Goal: Transaction & Acquisition: Purchase product/service

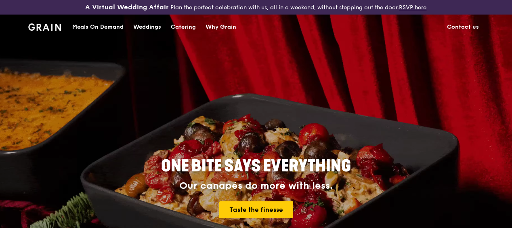
click at [101, 33] on div "Meals On Demand" at bounding box center [97, 27] width 51 height 24
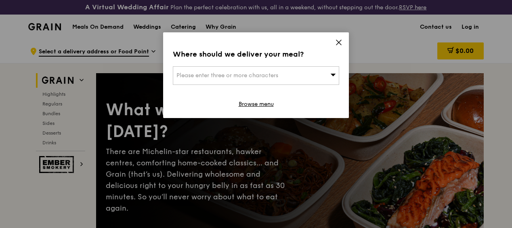
click at [236, 77] on span "Please enter three or more characters" at bounding box center [228, 75] width 102 height 7
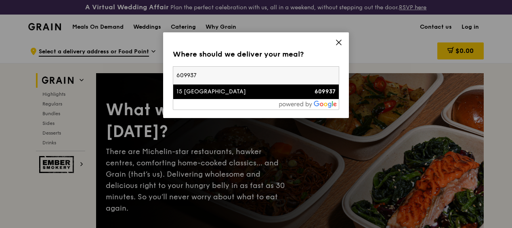
type input "609937"
click at [223, 94] on div "15 [GEOGRAPHIC_DATA]" at bounding box center [237, 92] width 120 height 8
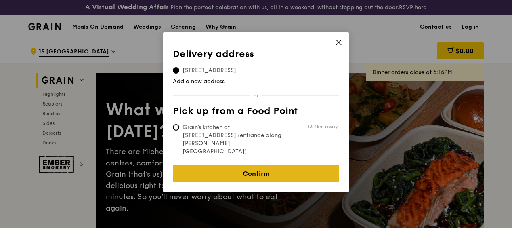
click at [250, 165] on link "Confirm" at bounding box center [256, 173] width 166 height 17
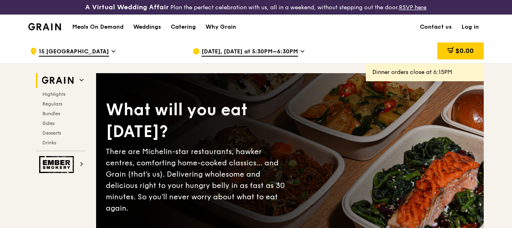
drag, startPoint x: 250, startPoint y: 154, endPoint x: 300, endPoint y: 59, distance: 107.3
click at [301, 55] on icon at bounding box center [303, 51] width 4 height 7
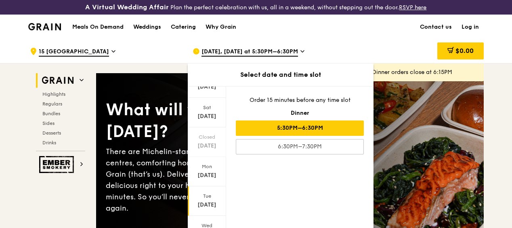
scroll to position [81, 0]
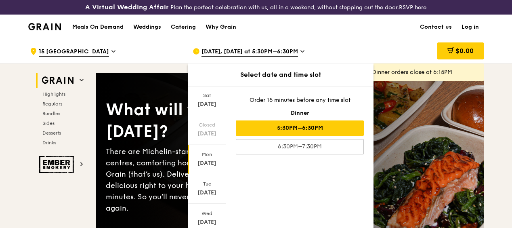
click at [208, 167] on div "[DATE]" at bounding box center [207, 163] width 36 height 8
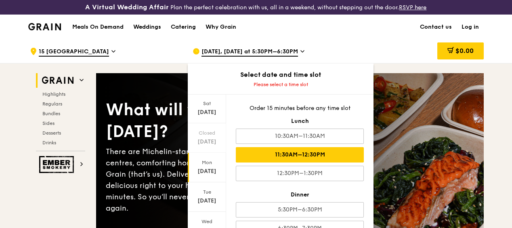
click at [319, 158] on div "11:30AM–12:30PM" at bounding box center [300, 154] width 128 height 15
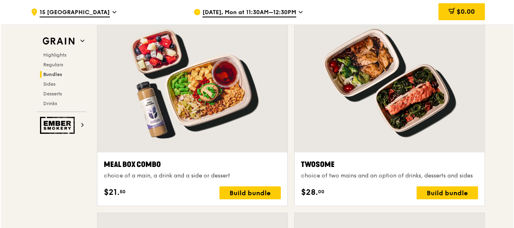
scroll to position [1252, 0]
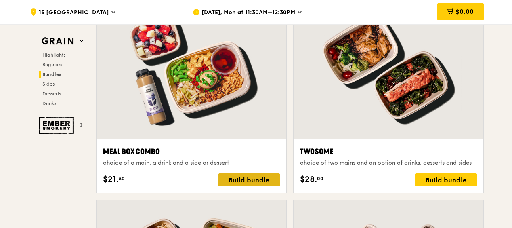
click at [248, 186] on div "Build bundle" at bounding box center [249, 179] width 61 height 13
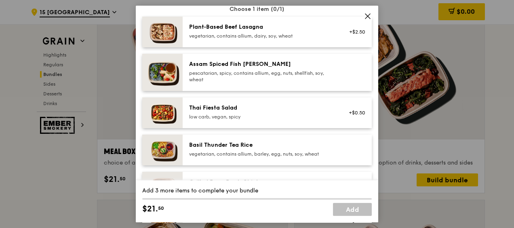
scroll to position [81, 0]
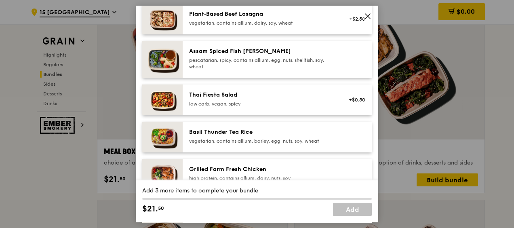
click at [173, 60] on img at bounding box center [162, 59] width 40 height 37
click at [172, 60] on img at bounding box center [162, 59] width 40 height 37
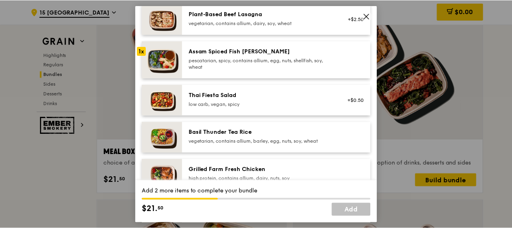
scroll to position [40, 0]
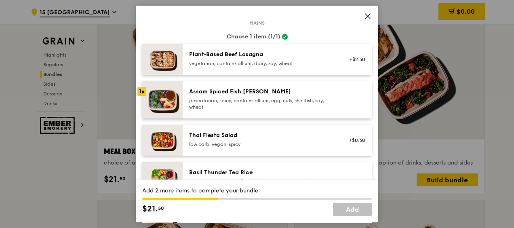
click at [369, 17] on icon at bounding box center [367, 16] width 7 height 7
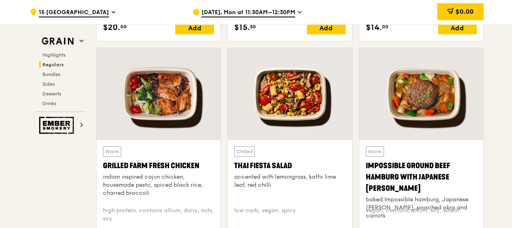
scroll to position [929, 0]
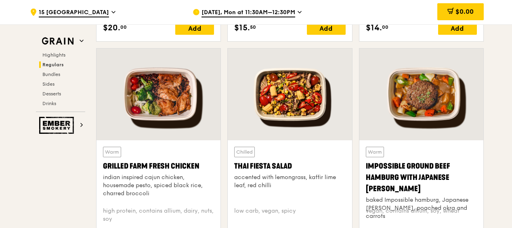
click at [160, 94] on div at bounding box center [159, 94] width 124 height 92
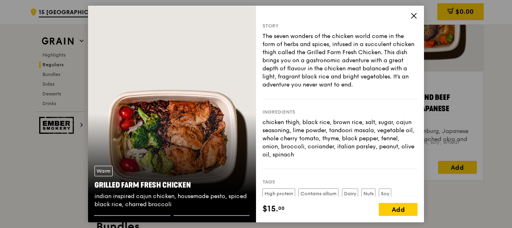
scroll to position [1010, 0]
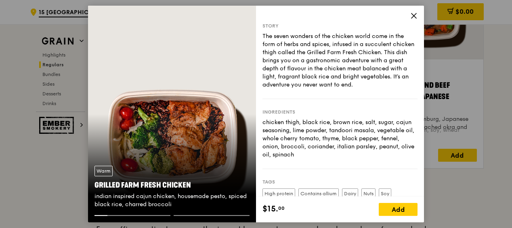
click at [413, 15] on icon at bounding box center [413, 15] width 7 height 7
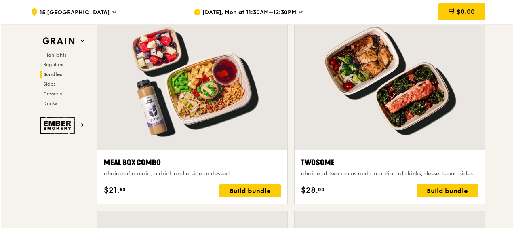
scroll to position [1252, 0]
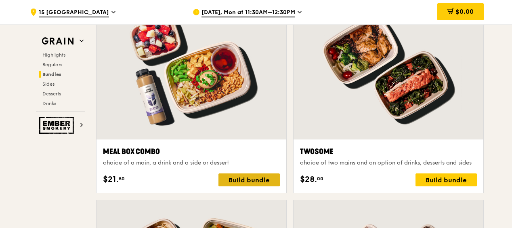
click at [259, 185] on div "Build bundle" at bounding box center [249, 179] width 61 height 13
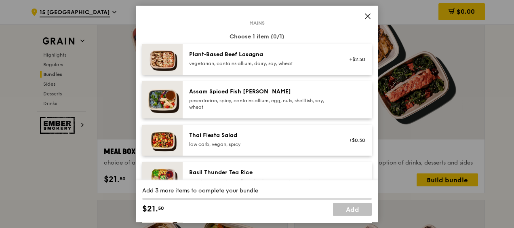
scroll to position [81, 0]
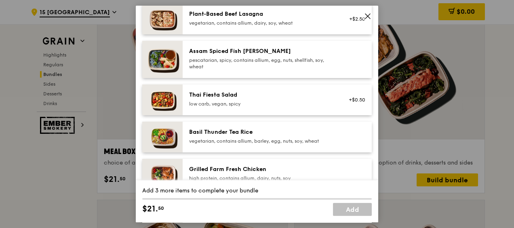
click at [228, 53] on div "Assam Spiced Fish [PERSON_NAME]" at bounding box center [261, 51] width 145 height 8
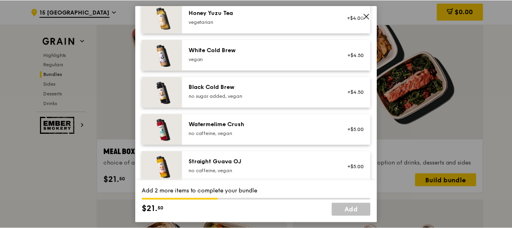
scroll to position [1031, 0]
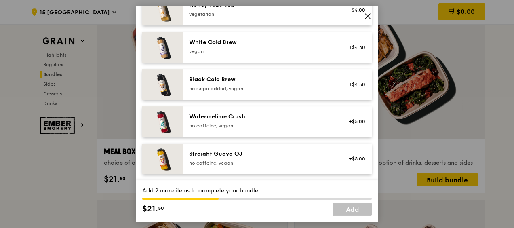
click at [368, 17] on icon at bounding box center [367, 16] width 7 height 7
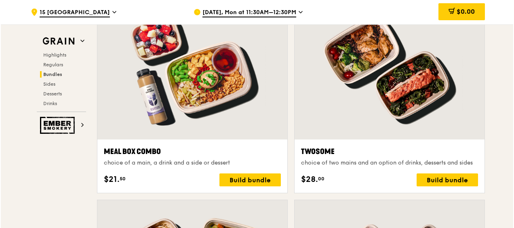
scroll to position [1333, 0]
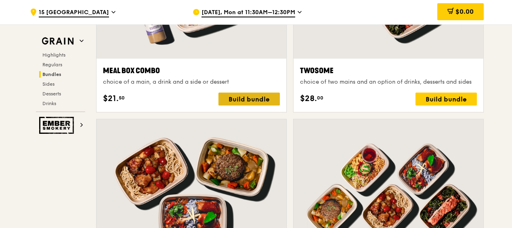
click at [242, 105] on div "Build bundle" at bounding box center [249, 99] width 61 height 13
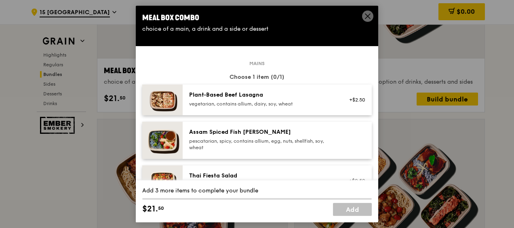
click at [282, 138] on div "pescatarian, spicy, contains allium, egg, nuts, shellfish, soy, wheat" at bounding box center [261, 144] width 145 height 13
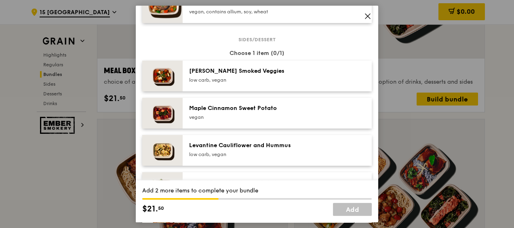
scroll to position [444, 0]
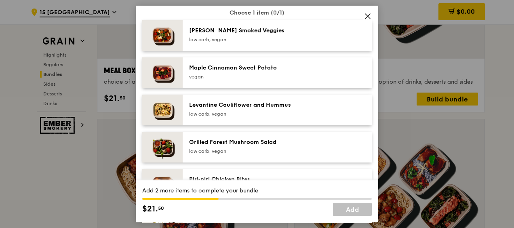
click at [310, 112] on div "low carb, vegan" at bounding box center [261, 114] width 145 height 6
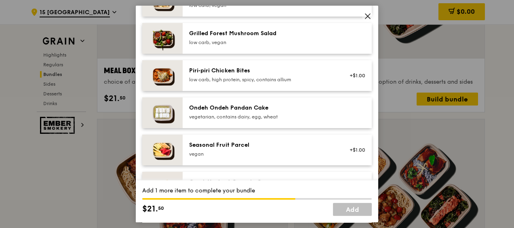
scroll to position [566, 0]
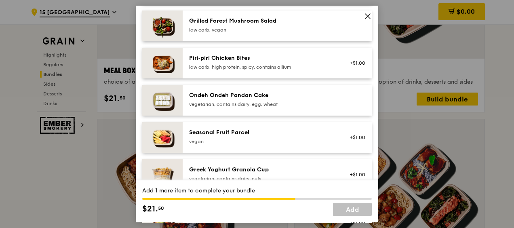
click at [315, 140] on div "vegan" at bounding box center [261, 141] width 145 height 6
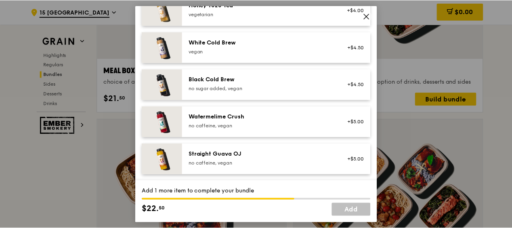
scroll to position [991, 0]
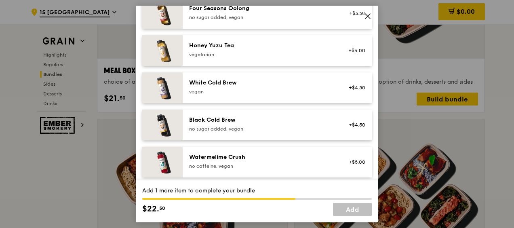
click at [367, 18] on icon at bounding box center [367, 16] width 7 height 7
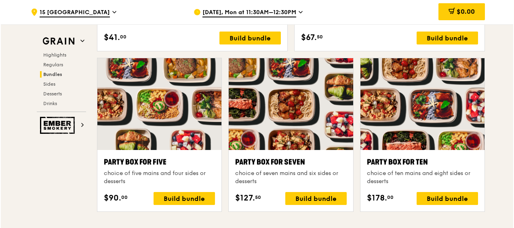
scroll to position [1616, 0]
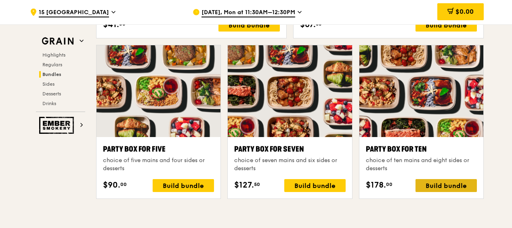
click at [457, 192] on div "Build bundle" at bounding box center [446, 185] width 61 height 13
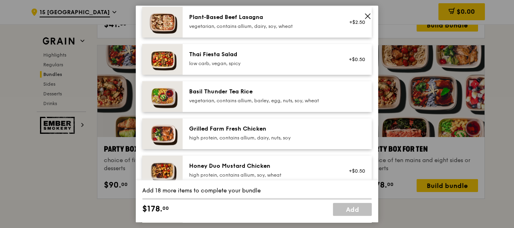
scroll to position [0, 0]
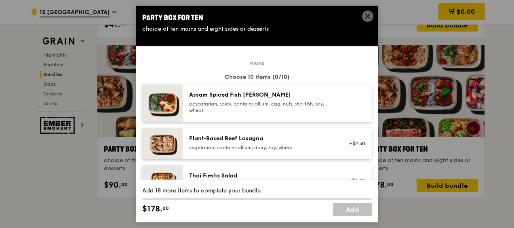
click at [288, 101] on div "pescatarian, spicy, contains allium, egg, nuts, shellfish, soy, wheat" at bounding box center [261, 107] width 145 height 13
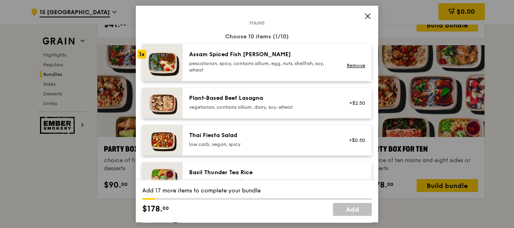
scroll to position [81, 0]
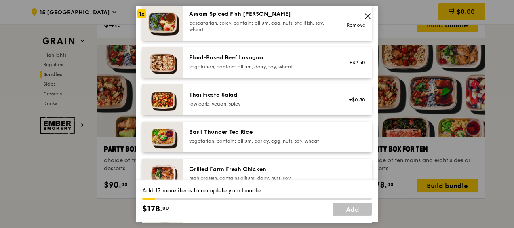
click at [289, 136] on div "Basil Thunder Tea Rice" at bounding box center [261, 132] width 145 height 8
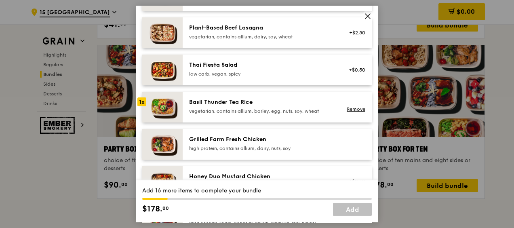
scroll to position [121, 0]
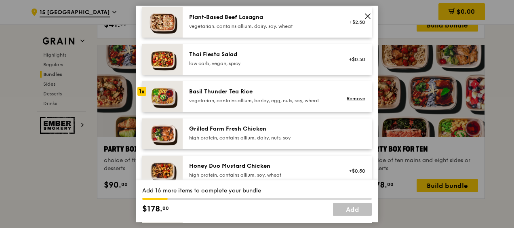
click at [263, 132] on div "Grilled Farm Fresh Chicken" at bounding box center [261, 129] width 145 height 8
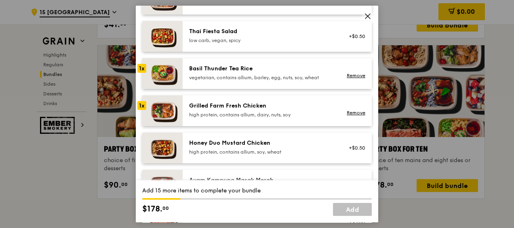
scroll to position [162, 0]
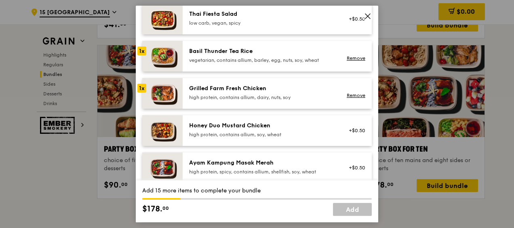
click at [252, 128] on div "Honey Duo Mustard Chicken" at bounding box center [261, 126] width 145 height 8
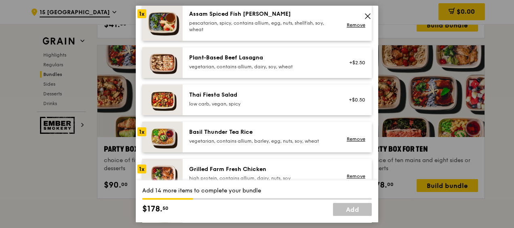
scroll to position [40, 0]
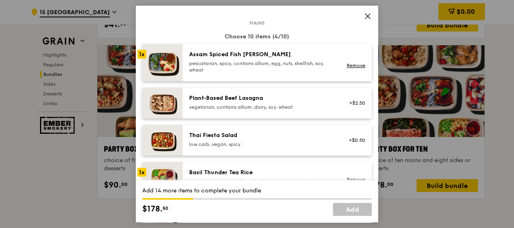
drag, startPoint x: 302, startPoint y: 12, endPoint x: 282, endPoint y: 12, distance: 20.6
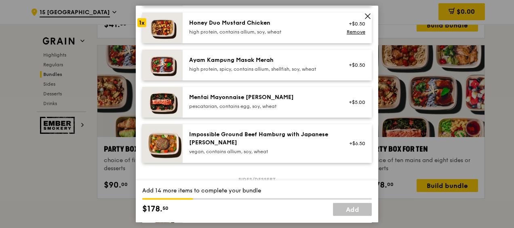
scroll to position [283, 0]
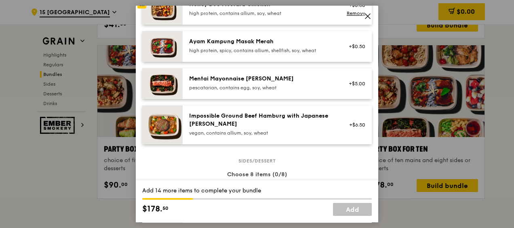
click at [282, 82] on div "Mentai Mayonnaise [PERSON_NAME]" at bounding box center [261, 79] width 145 height 8
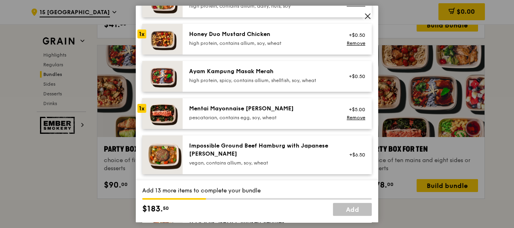
scroll to position [242, 0]
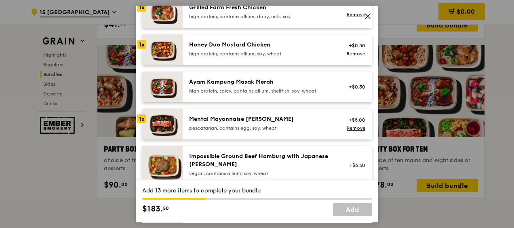
click at [286, 120] on div "Mentai Mayonnaise [PERSON_NAME]" at bounding box center [261, 119] width 145 height 8
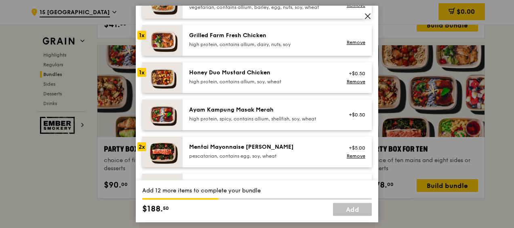
scroll to position [202, 0]
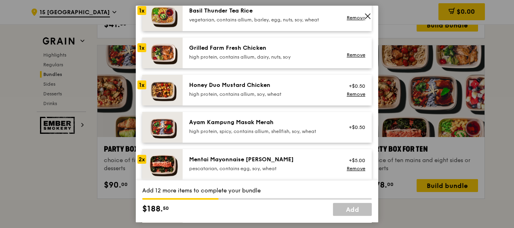
click at [247, 120] on div "Ayam Kampung Masak Merah" at bounding box center [261, 122] width 145 height 8
click at [247, 50] on div "Grilled Farm Fresh Chicken" at bounding box center [261, 48] width 145 height 8
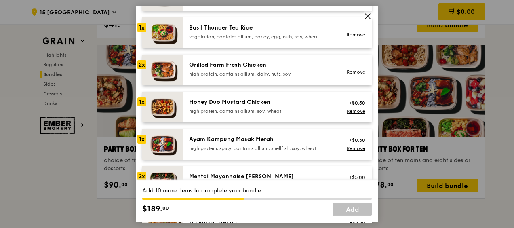
scroll to position [162, 0]
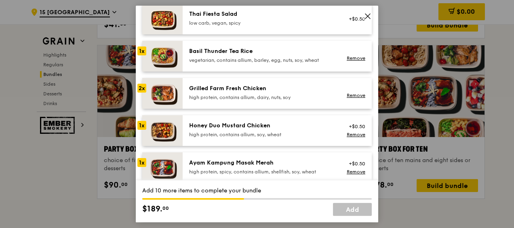
click at [244, 52] on div "Basil Thunder Tea Rice" at bounding box center [261, 51] width 145 height 8
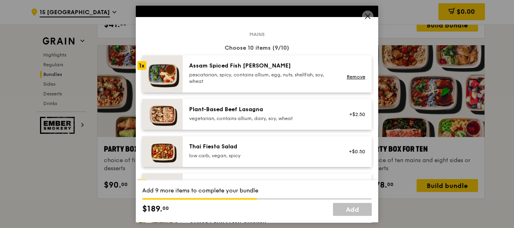
scroll to position [0, 0]
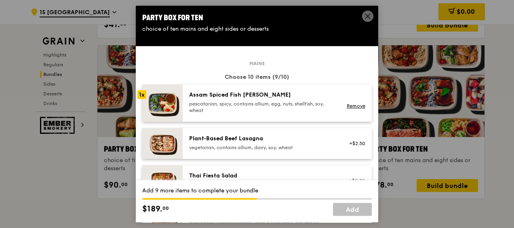
click at [239, 96] on div "Assam Spiced Fish [PERSON_NAME]" at bounding box center [261, 95] width 145 height 8
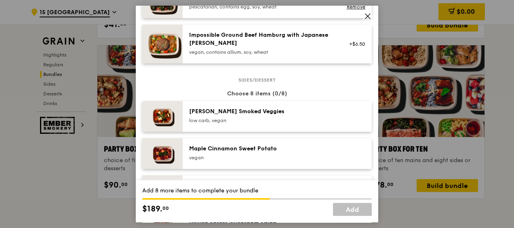
scroll to position [404, 0]
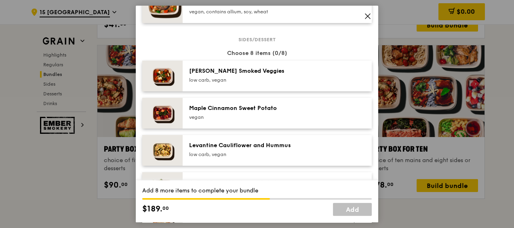
click at [255, 78] on div "low carb, vegan" at bounding box center [261, 80] width 145 height 6
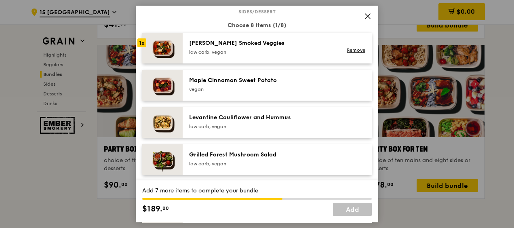
scroll to position [444, 0]
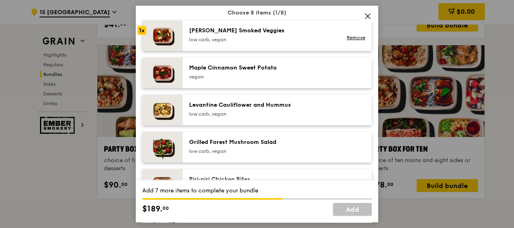
click at [271, 103] on div "Levantine Cauliflower and Hummus" at bounding box center [261, 105] width 145 height 8
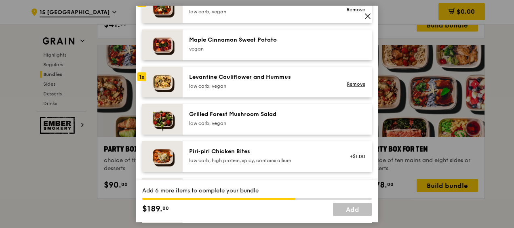
scroll to position [485, 0]
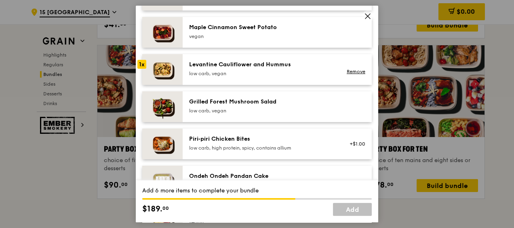
click at [263, 103] on div "Grilled Forest Mushroom Salad" at bounding box center [261, 102] width 145 height 8
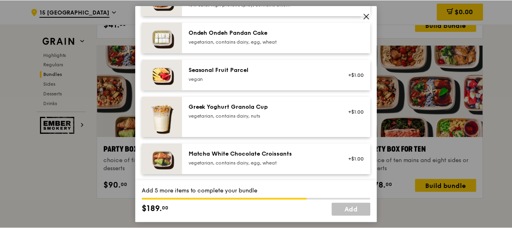
scroll to position [606, 0]
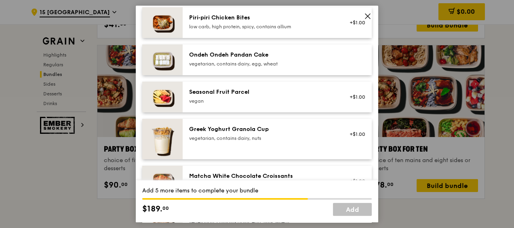
click at [368, 18] on icon at bounding box center [367, 16] width 7 height 7
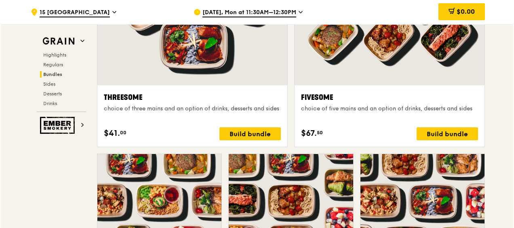
scroll to position [1495, 0]
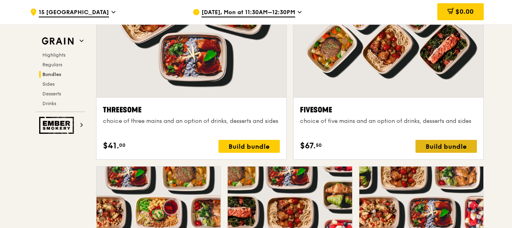
click at [446, 149] on div "Build bundle" at bounding box center [446, 146] width 61 height 13
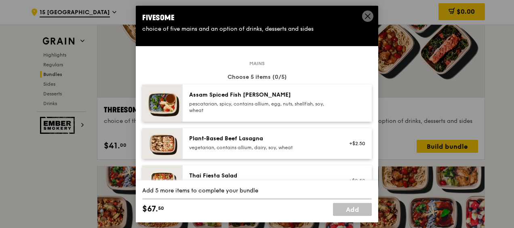
click at [267, 100] on div "Assam Spiced Fish [PERSON_NAME] pescatarian, spicy, contains allium, egg, nuts,…" at bounding box center [261, 102] width 145 height 23
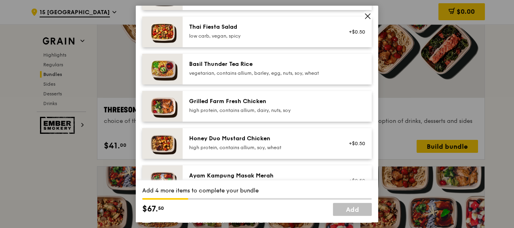
scroll to position [162, 0]
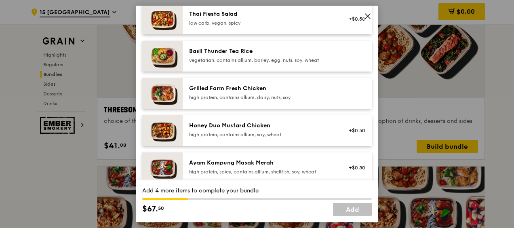
click at [261, 90] on div "Grilled Farm Fresh Chicken" at bounding box center [261, 88] width 145 height 8
click at [258, 123] on div "Honey Duo Mustard Chicken" at bounding box center [261, 126] width 145 height 8
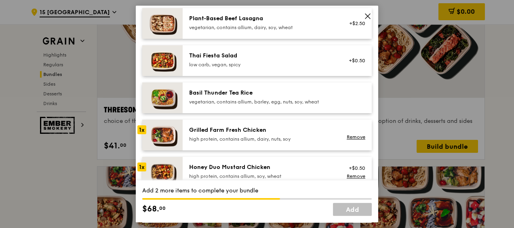
scroll to position [121, 0]
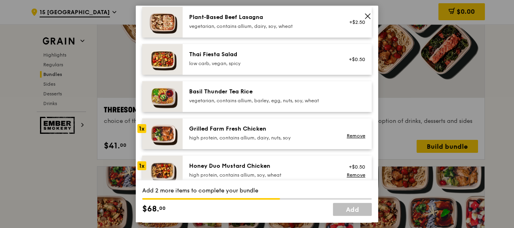
click at [280, 96] on div "Basil Thunder Tea Rice vegetarian, contains allium, barley, egg, nuts, soy, whe…" at bounding box center [261, 96] width 145 height 16
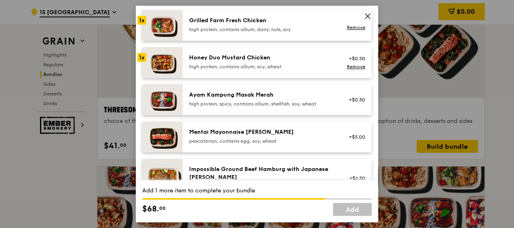
scroll to position [242, 0]
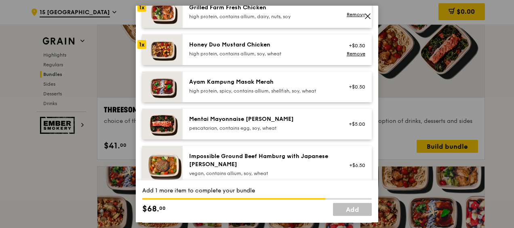
click at [222, 83] on div "Ayam Kampung Masak Merah" at bounding box center [261, 82] width 145 height 8
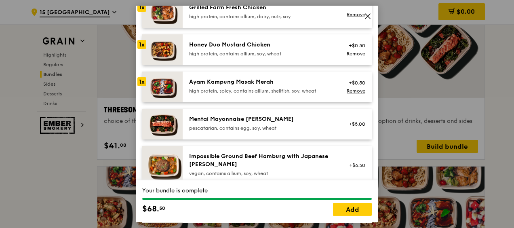
scroll to position [283, 0]
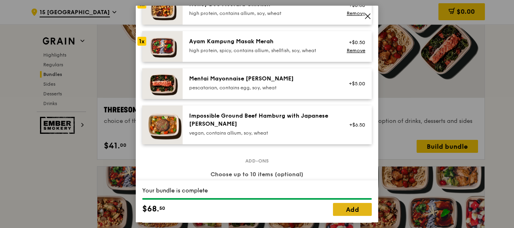
click at [358, 208] on link "Add" at bounding box center [352, 209] width 39 height 13
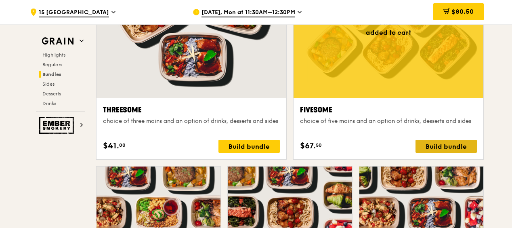
click at [445, 149] on div "Build bundle" at bounding box center [446, 146] width 61 height 13
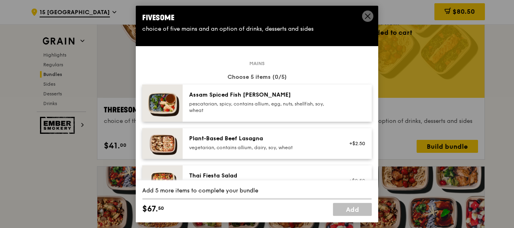
click at [306, 101] on div "pescatarian, spicy, contains allium, egg, nuts, shellfish, soy, wheat" at bounding box center [261, 107] width 145 height 13
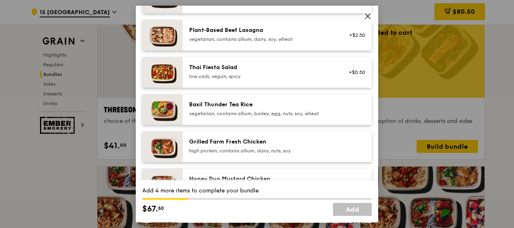
scroll to position [121, 0]
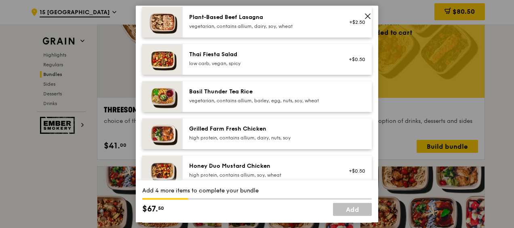
click at [263, 96] on div "Basil Thunder Tea Rice vegetarian, contains allium, barley, egg, nuts, soy, whe…" at bounding box center [261, 96] width 145 height 16
click at [263, 128] on div "Grilled Farm Fresh Chicken" at bounding box center [261, 129] width 145 height 8
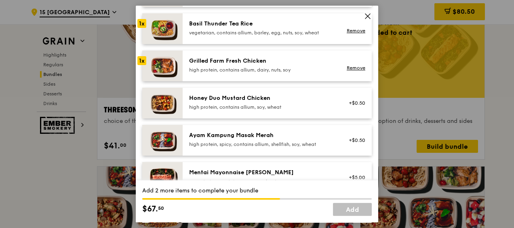
scroll to position [202, 0]
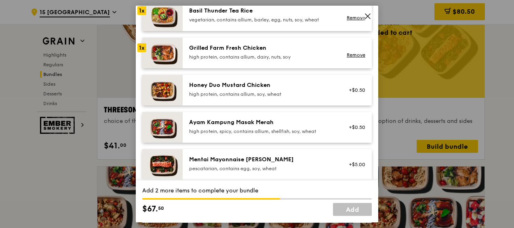
click at [292, 88] on div "Honey Duo Mustard Chicken" at bounding box center [261, 85] width 145 height 8
click at [281, 126] on div "Ayam Kampung Masak Merah" at bounding box center [261, 122] width 145 height 8
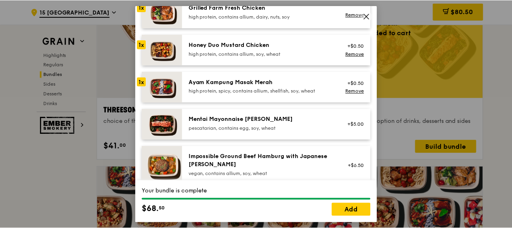
scroll to position [283, 0]
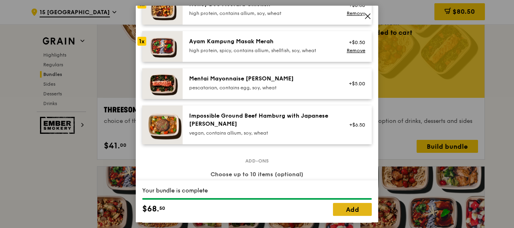
click at [354, 209] on link "Add" at bounding box center [352, 209] width 39 height 13
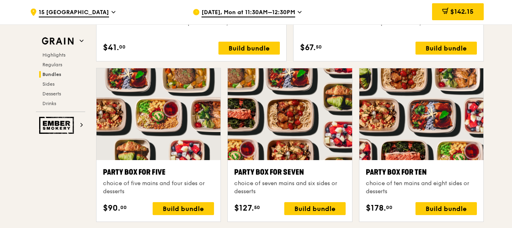
scroll to position [1576, 0]
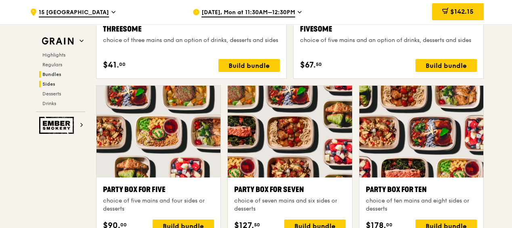
click at [50, 84] on span "Sides" at bounding box center [48, 84] width 13 height 6
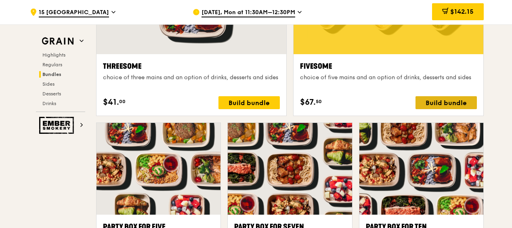
scroll to position [1584, 0]
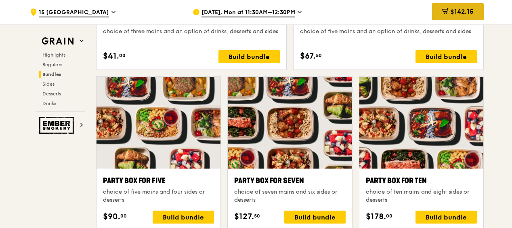
click at [454, 12] on span "$142.15" at bounding box center [461, 12] width 23 height 8
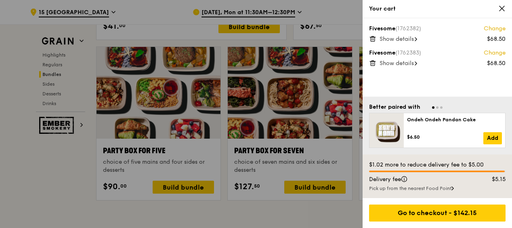
scroll to position [1625, 0]
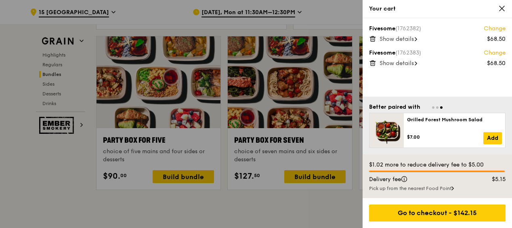
click at [344, 209] on div at bounding box center [256, 114] width 512 height 228
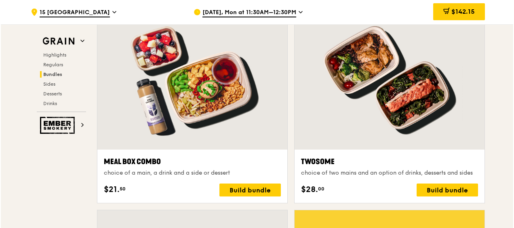
scroll to position [1242, 0]
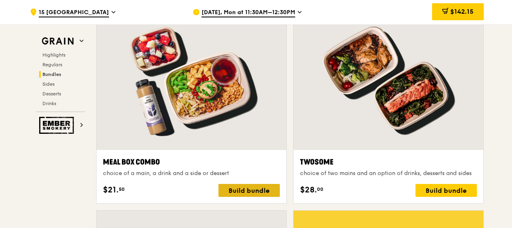
click at [253, 193] on div "Build bundle" at bounding box center [249, 190] width 61 height 13
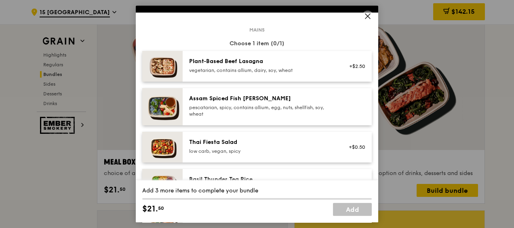
scroll to position [34, 0]
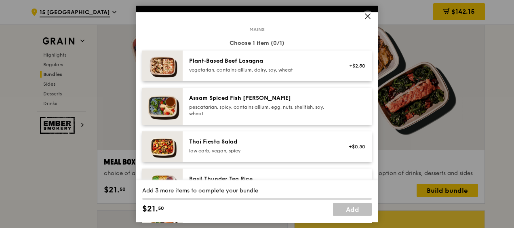
click at [296, 106] on div "pescatarian, spicy, contains allium, egg, nuts, shellfish, soy, wheat" at bounding box center [261, 110] width 145 height 13
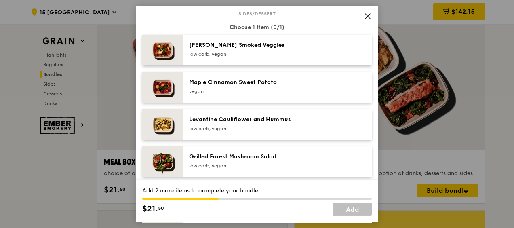
scroll to position [430, 0]
click at [309, 124] on div "Levantine Cauliflower and Hummus low carb, vegan" at bounding box center [261, 123] width 145 height 16
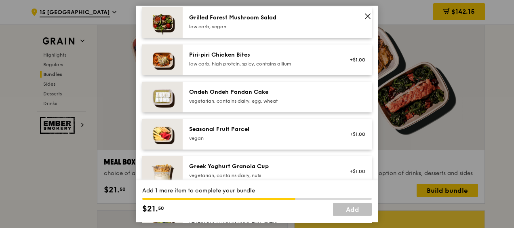
scroll to position [570, 0]
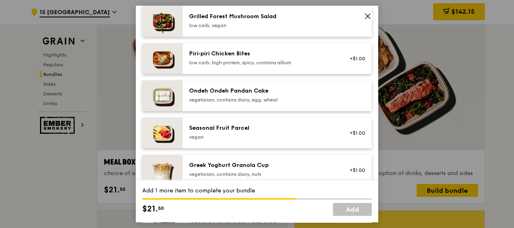
click at [317, 131] on div "Seasonal Fruit Parcel" at bounding box center [261, 128] width 145 height 8
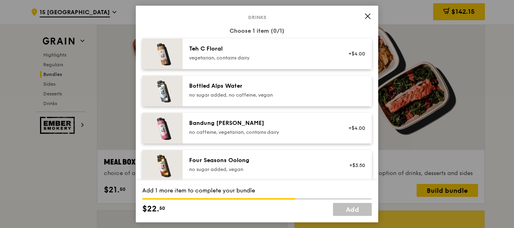
scroll to position [828, 0]
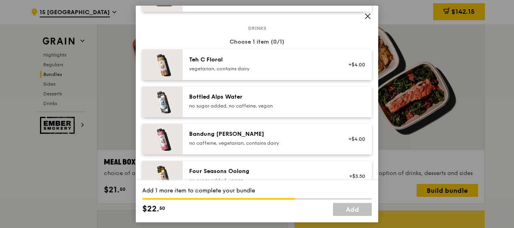
click at [316, 99] on div "Bottled Alps Water" at bounding box center [261, 97] width 145 height 8
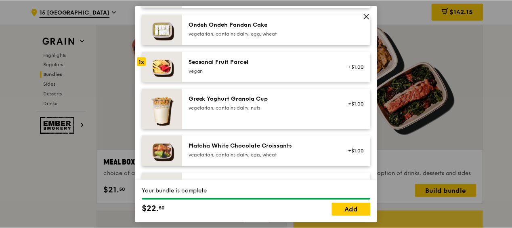
scroll to position [626, 0]
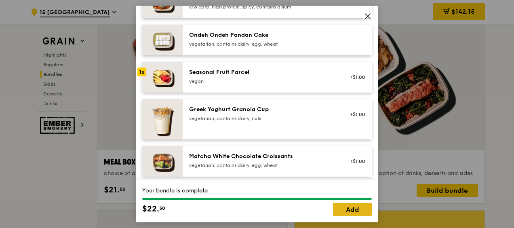
click at [355, 208] on link "Add" at bounding box center [352, 209] width 39 height 13
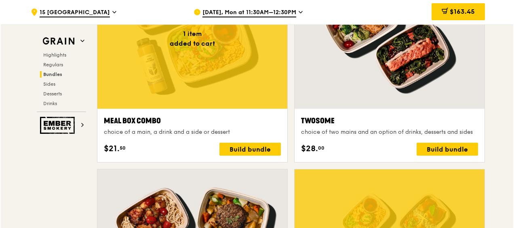
scroll to position [1282, 0]
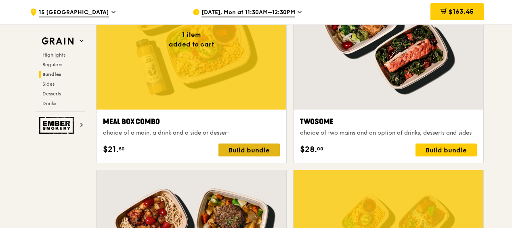
click at [247, 150] on div "Build bundle" at bounding box center [249, 149] width 61 height 13
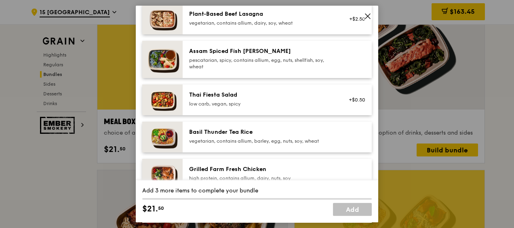
scroll to position [121, 0]
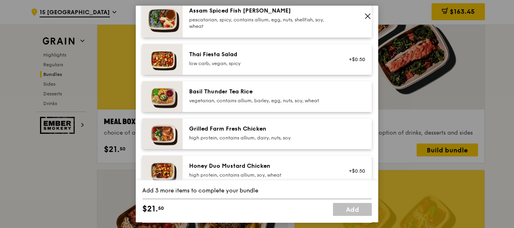
click at [306, 132] on div "Grilled Farm Fresh Chicken" at bounding box center [261, 129] width 145 height 8
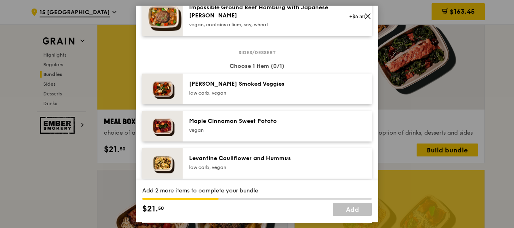
scroll to position [404, 0]
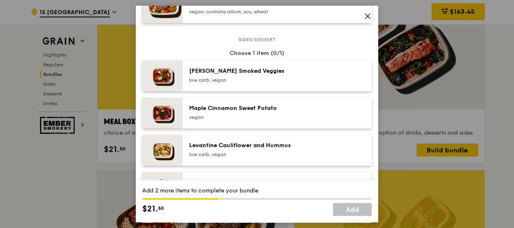
click at [285, 71] on div "[PERSON_NAME] Smoked Veggies" at bounding box center [261, 71] width 145 height 8
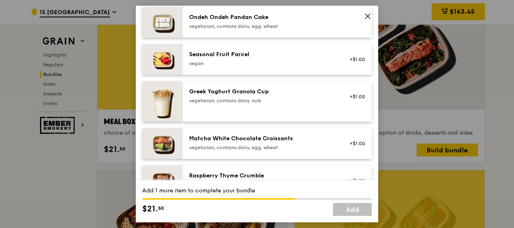
scroll to position [606, 0]
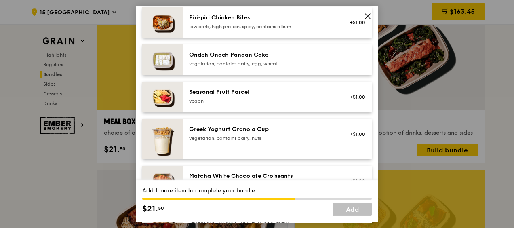
click at [293, 97] on div "Seasonal Fruit Parcel [GEOGRAPHIC_DATA]" at bounding box center [261, 96] width 145 height 16
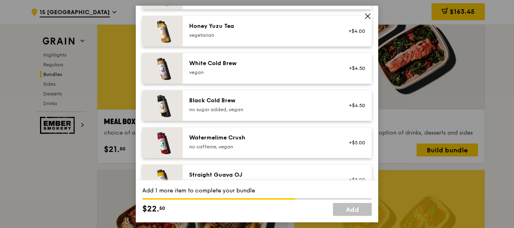
scroll to position [1031, 0]
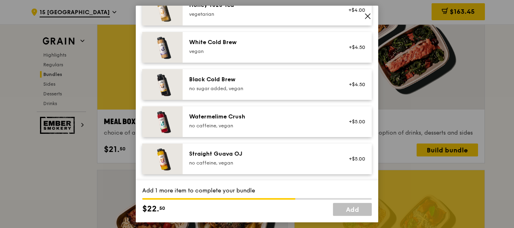
click at [294, 122] on div "no caffeine, vegan" at bounding box center [261, 125] width 145 height 6
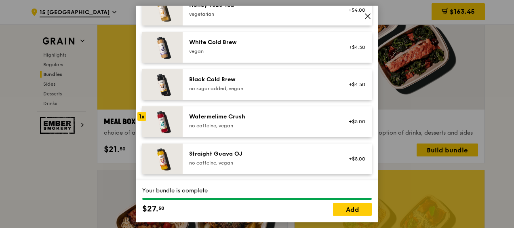
click at [369, 17] on icon at bounding box center [367, 16] width 7 height 7
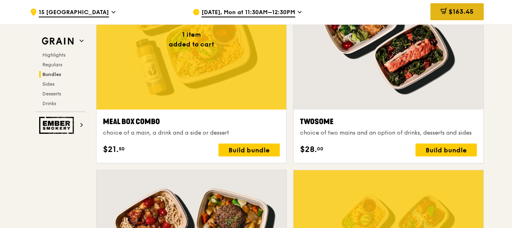
click at [461, 12] on span "$163.45" at bounding box center [461, 12] width 25 height 8
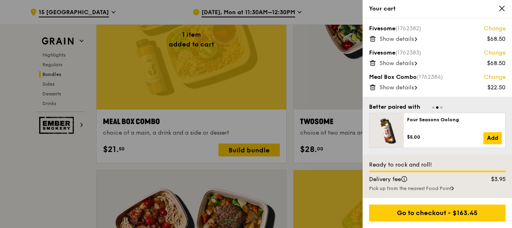
click at [498, 78] on link "Change" at bounding box center [495, 77] width 22 height 8
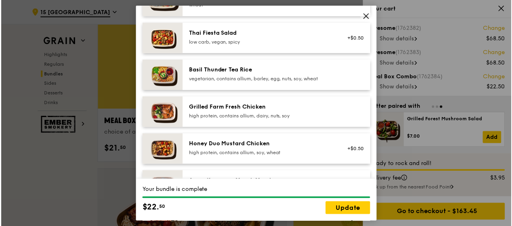
scroll to position [0, 0]
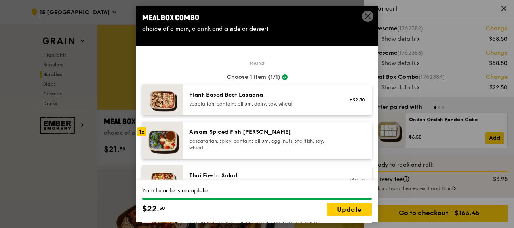
click at [368, 16] on icon at bounding box center [367, 16] width 5 height 5
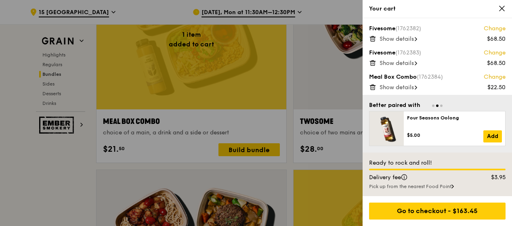
click at [374, 86] on icon at bounding box center [372, 87] width 7 height 7
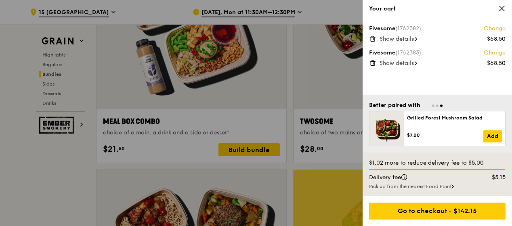
click at [414, 38] on span "Show details" at bounding box center [397, 39] width 34 height 7
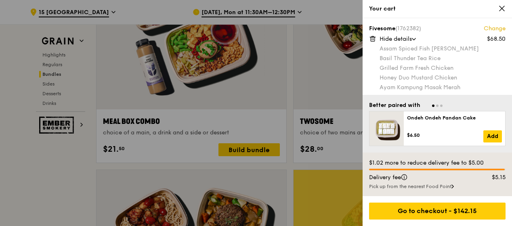
click at [167, 152] on div at bounding box center [256, 113] width 512 height 226
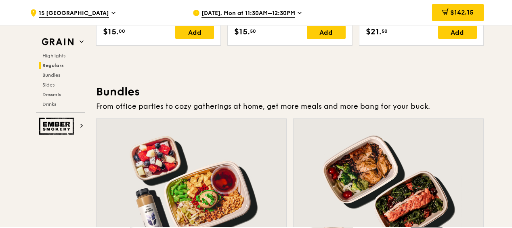
scroll to position [1161, 0]
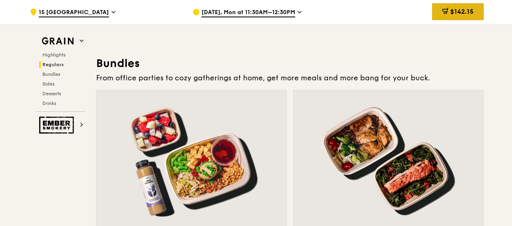
click at [456, 11] on span "$142.15" at bounding box center [461, 12] width 23 height 8
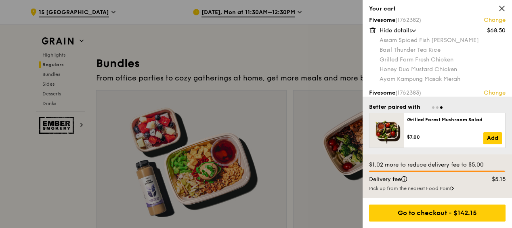
scroll to position [0, 0]
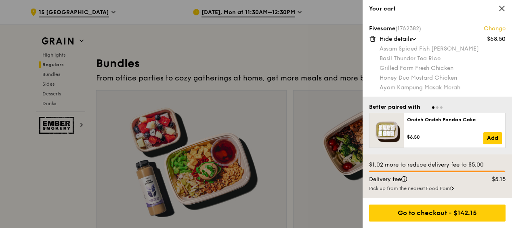
click at [329, 15] on div at bounding box center [256, 114] width 512 height 228
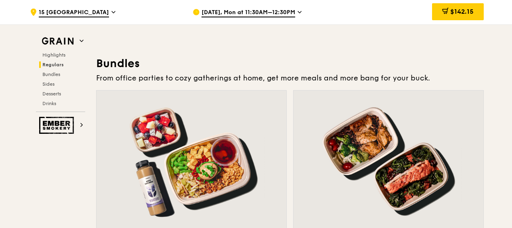
scroll to position [1201, 0]
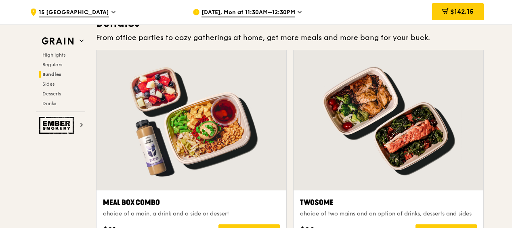
click at [300, 12] on icon at bounding box center [299, 12] width 3 height 2
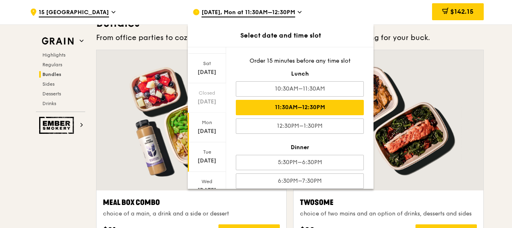
scroll to position [81, 0]
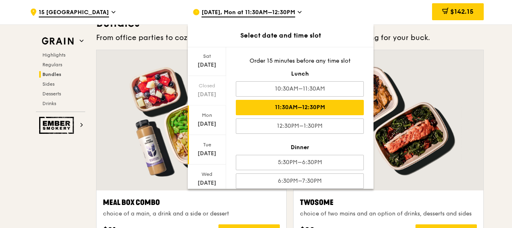
click at [208, 151] on div "[DATE]" at bounding box center [207, 153] width 36 height 8
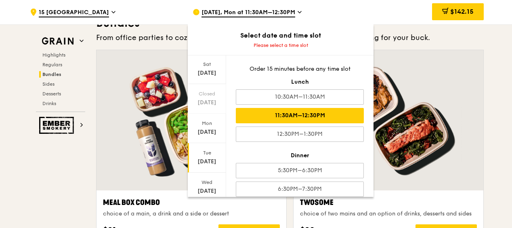
click at [334, 115] on div "11:30AM–12:30PM" at bounding box center [300, 115] width 128 height 15
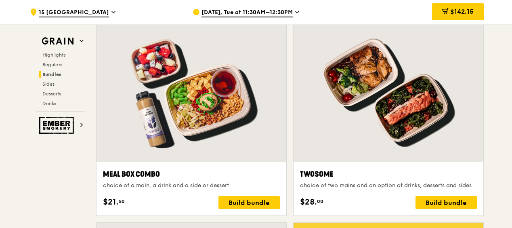
scroll to position [1242, 0]
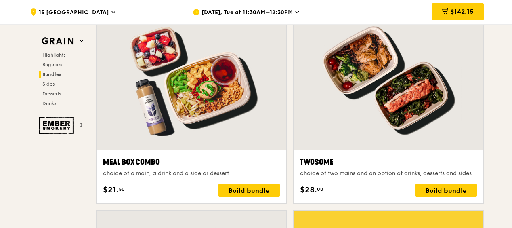
click at [298, 12] on icon at bounding box center [297, 11] width 4 height 7
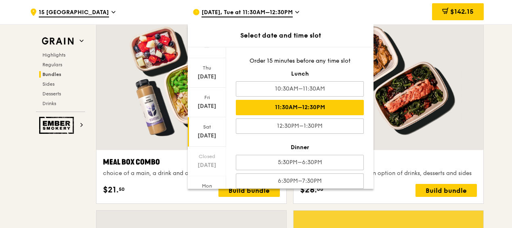
scroll to position [40, 0]
click at [210, 160] on div "[DATE]" at bounding box center [207, 164] width 36 height 8
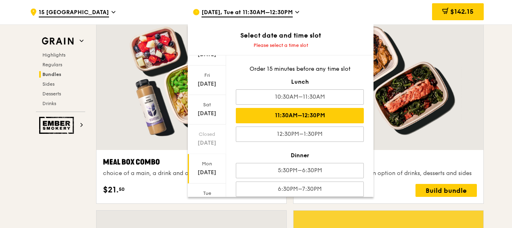
click at [317, 115] on div "11:30AM–12:30PM" at bounding box center [300, 115] width 128 height 15
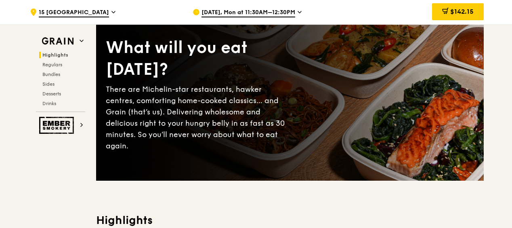
scroll to position [0, 0]
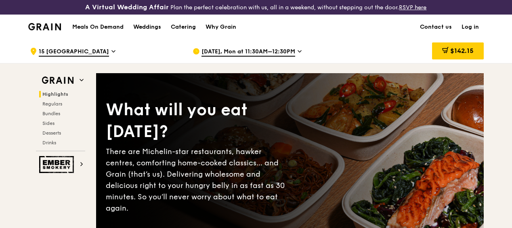
click at [471, 34] on link "Log in" at bounding box center [470, 27] width 27 height 24
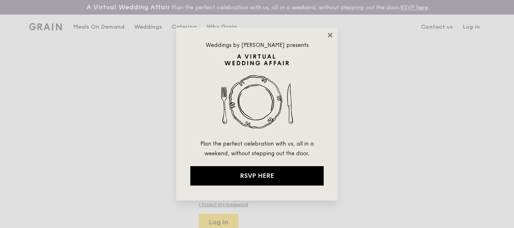
click at [330, 34] on icon at bounding box center [330, 35] width 4 height 4
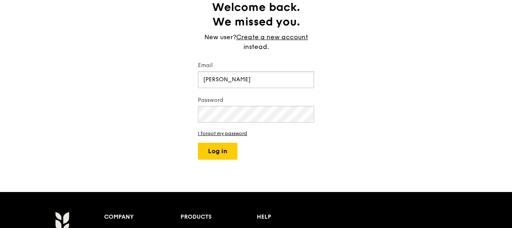
scroll to position [81, 0]
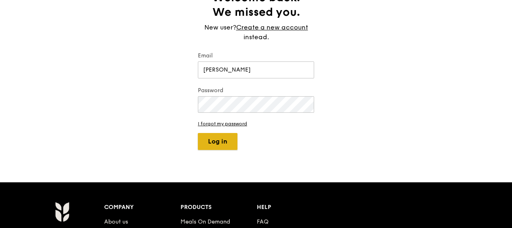
click at [222, 147] on button "Log in" at bounding box center [218, 141] width 40 height 17
click at [264, 78] on input "[PERSON_NAME]" at bounding box center [256, 69] width 116 height 17
drag, startPoint x: 274, startPoint y: 76, endPoint x: 200, endPoint y: 76, distance: 74.3
click at [200, 76] on input "[PERSON_NAME]" at bounding box center [256, 69] width 116 height 17
type input "[PERSON_NAME][EMAIL_ADDRESS][DOMAIN_NAME]"
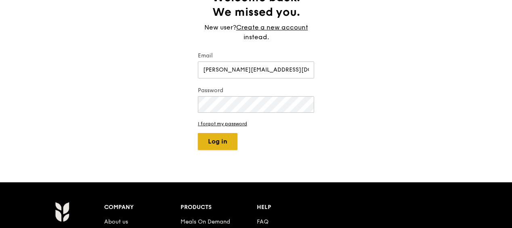
click at [217, 149] on button "Log in" at bounding box center [218, 141] width 40 height 17
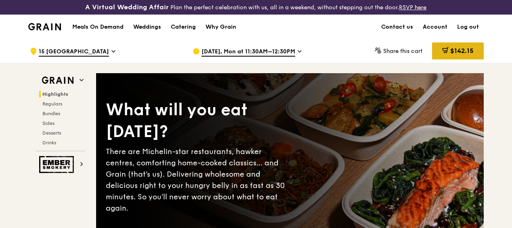
click at [461, 55] on span "$142.15" at bounding box center [461, 51] width 23 height 8
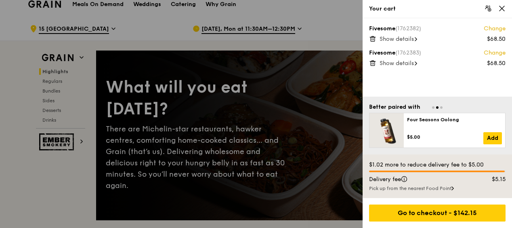
scroll to position [40, 0]
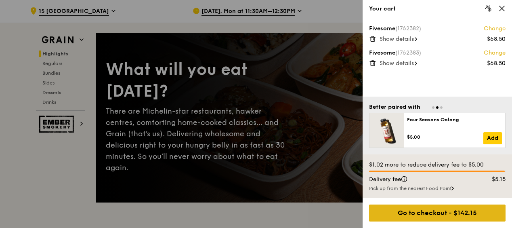
click at [452, 215] on div "Go to checkout - $142.15" at bounding box center [437, 212] width 137 height 17
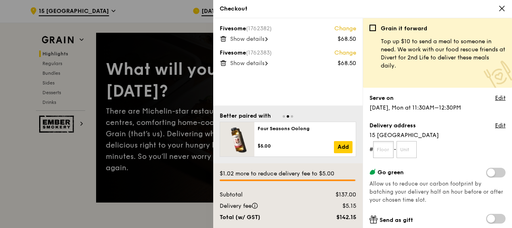
click at [385, 149] on input "text" at bounding box center [383, 149] width 21 height 17
type input "06"
click at [406, 150] on input "text" at bounding box center [407, 149] width 21 height 17
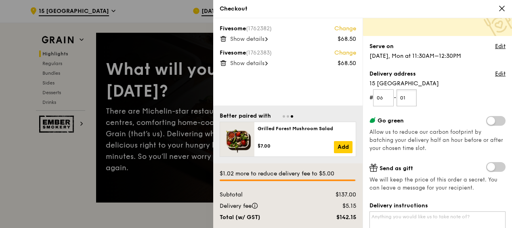
scroll to position [121, 0]
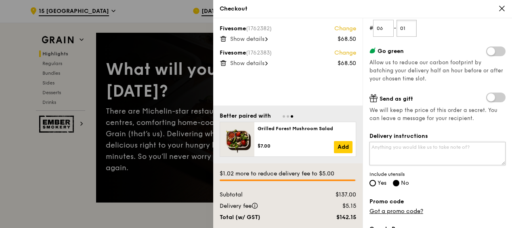
type input "01"
click at [420, 148] on textarea "Delivery instructions" at bounding box center [438, 153] width 136 height 23
click at [440, 149] on textarea "Please contact [PERSON_NAME] at 8393 3945" at bounding box center [438, 153] width 136 height 23
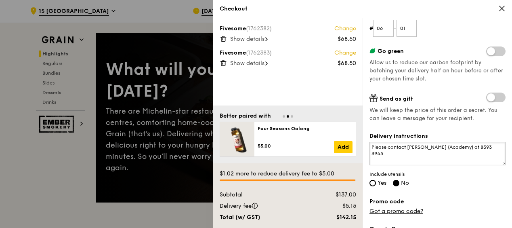
click at [407, 153] on textarea "Please contact [PERSON_NAME] (Academy) at 8393 3945" at bounding box center [438, 153] width 136 height 23
type textarea "Please contact [PERSON_NAME] (Academy) at 8393 3945 upon delivery."
click at [374, 181] on input "Yes" at bounding box center [373, 183] width 6 height 6
radio input "true"
radio input "false"
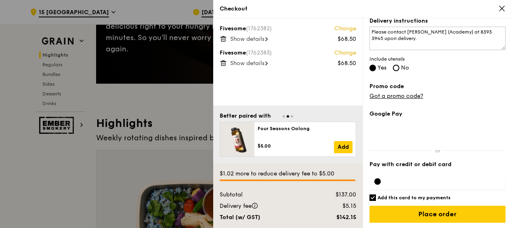
scroll to position [162, 0]
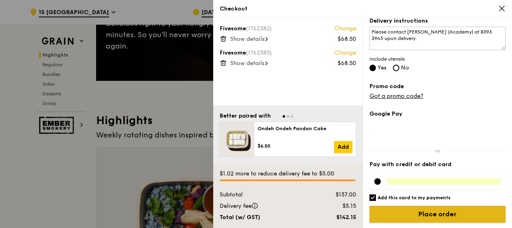
click at [443, 214] on input "Place order" at bounding box center [438, 214] width 136 height 17
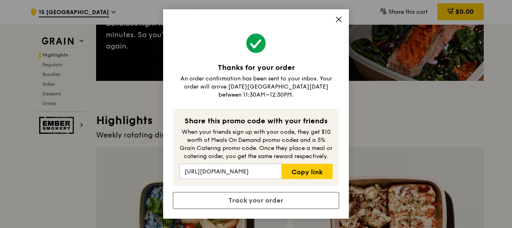
click at [339, 23] on icon at bounding box center [338, 19] width 7 height 7
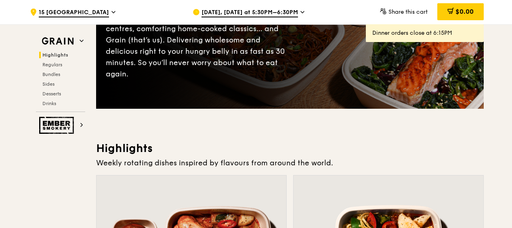
scroll to position [121, 0]
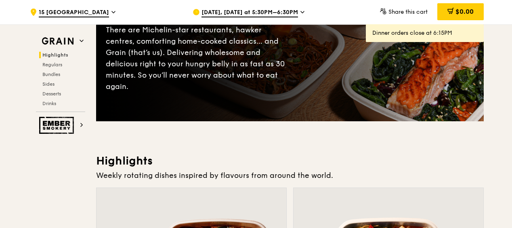
click at [301, 11] on icon at bounding box center [303, 11] width 4 height 7
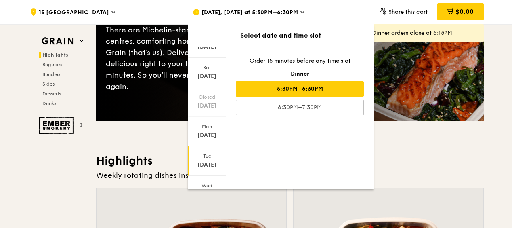
scroll to position [81, 0]
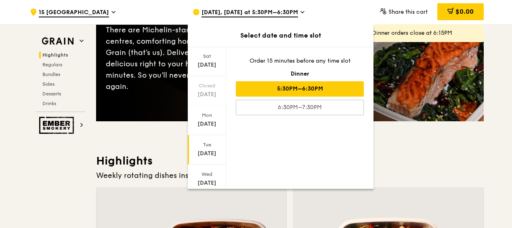
click at [211, 150] on div "[DATE]" at bounding box center [207, 153] width 36 height 8
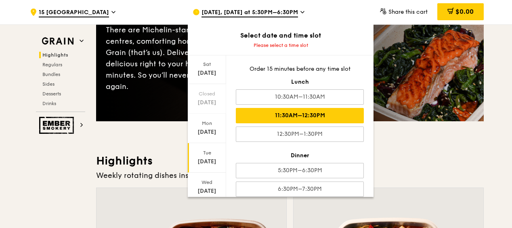
click at [332, 112] on div "11:30AM–12:30PM" at bounding box center [300, 115] width 128 height 15
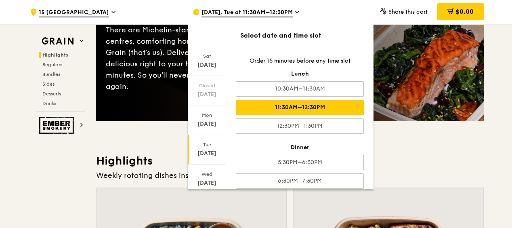
click at [405, 160] on h3 "Highlights" at bounding box center [290, 161] width 388 height 15
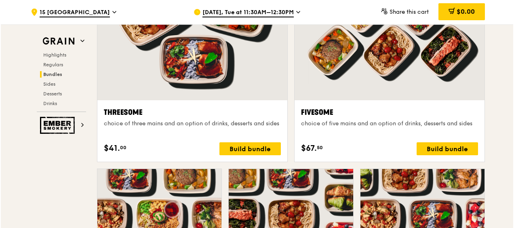
scroll to position [1495, 0]
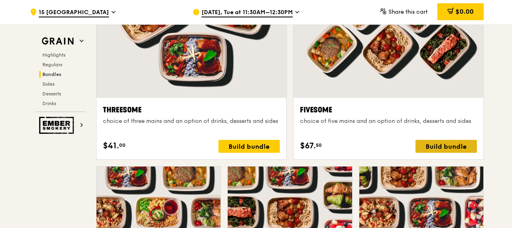
click at [450, 153] on div "Build bundle" at bounding box center [446, 146] width 61 height 13
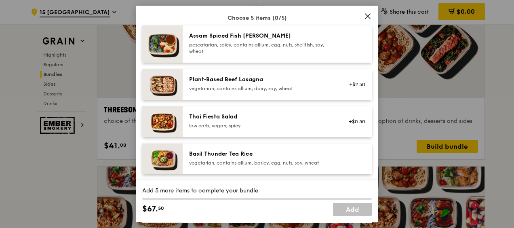
scroll to position [40, 0]
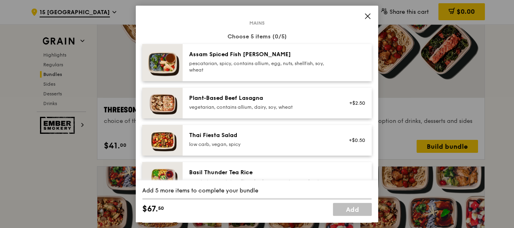
click at [297, 63] on div "pescatarian, spicy, contains allium, egg, nuts, shellfish, soy, wheat" at bounding box center [261, 66] width 145 height 13
click at [295, 138] on div "Thai Fiesta Salad" at bounding box center [261, 135] width 145 height 8
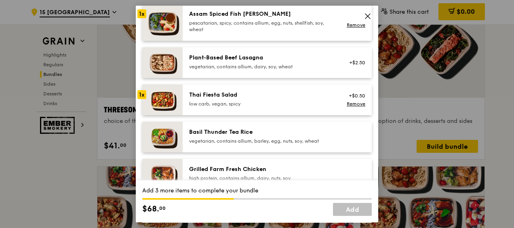
click at [297, 135] on div "Basil Thunder Tea Rice" at bounding box center [261, 132] width 145 height 8
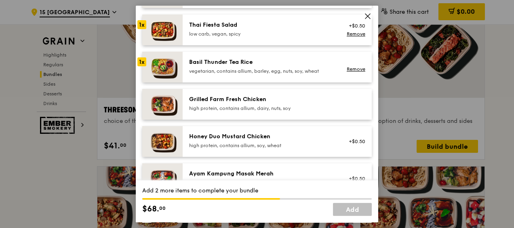
scroll to position [162, 0]
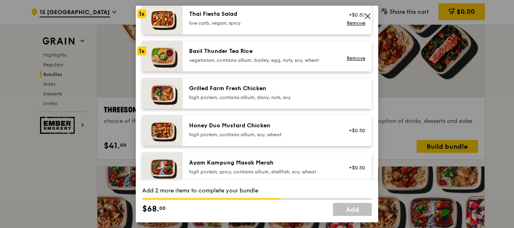
click at [302, 95] on div "high protein, contains allium, dairy, nuts, soy" at bounding box center [261, 97] width 145 height 6
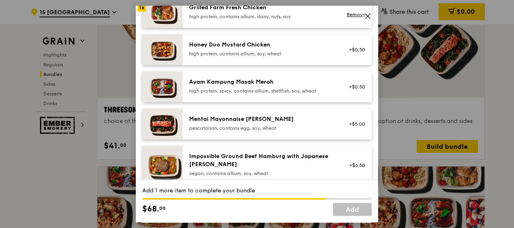
scroll to position [202, 0]
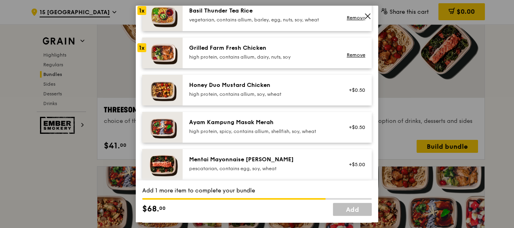
click at [308, 89] on div "Honey Duo Mustard Chicken" at bounding box center [261, 85] width 145 height 8
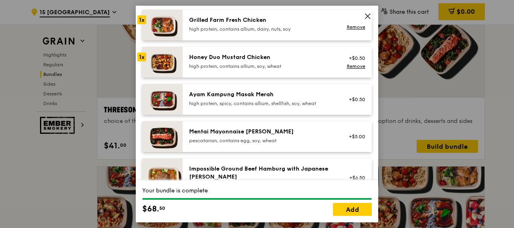
scroll to position [242, 0]
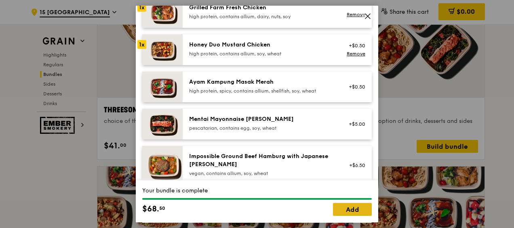
click at [353, 210] on link "Add" at bounding box center [352, 209] width 39 height 13
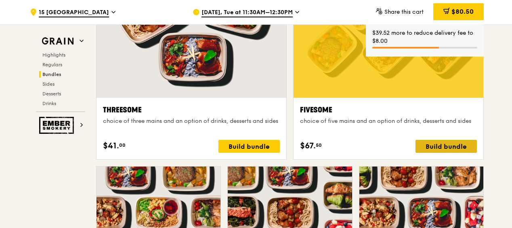
click at [450, 153] on div "Build bundle" at bounding box center [446, 146] width 61 height 13
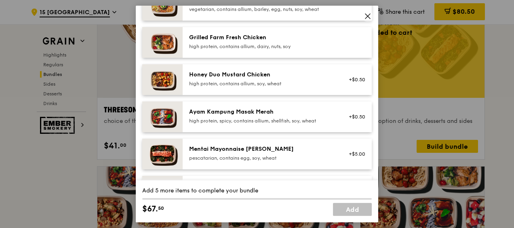
scroll to position [202, 0]
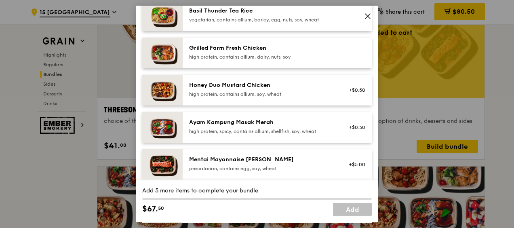
click at [278, 123] on div "Ayam Kampung Masak Merah" at bounding box center [261, 122] width 145 height 8
click at [271, 86] on div "Honey Duo Mustard Chicken" at bounding box center [261, 85] width 145 height 8
click at [281, 56] on div "high protein, contains allium, dairy, nuts, soy" at bounding box center [261, 57] width 145 height 6
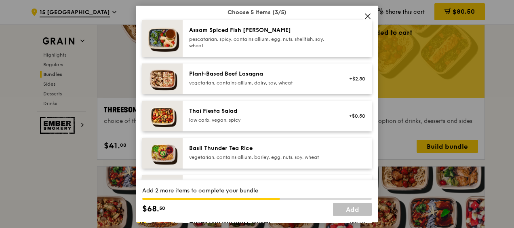
scroll to position [40, 0]
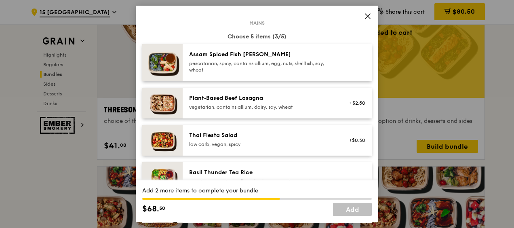
click at [271, 61] on div "pescatarian, spicy, contains allium, egg, nuts, shellfish, soy, wheat" at bounding box center [261, 66] width 145 height 13
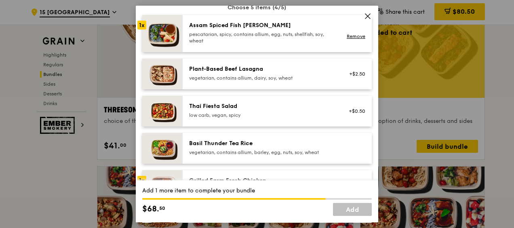
scroll to position [81, 0]
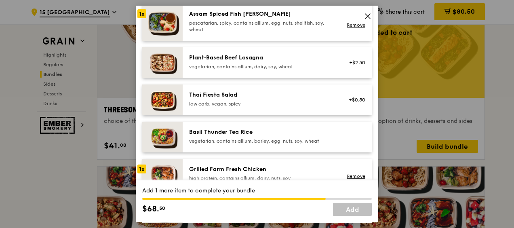
click at [260, 95] on div "Thai Fiesta Salad" at bounding box center [261, 95] width 145 height 8
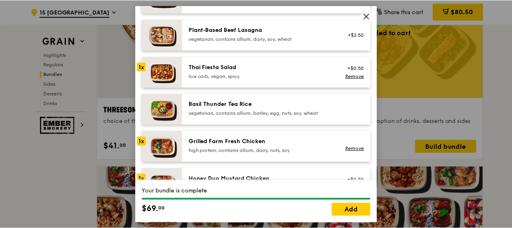
scroll to position [121, 0]
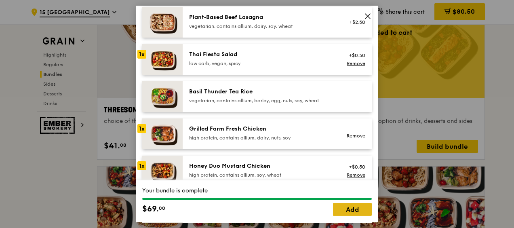
click at [352, 211] on link "Add" at bounding box center [352, 209] width 39 height 13
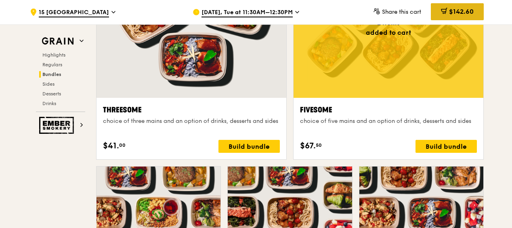
click at [460, 11] on span "$142.60" at bounding box center [461, 12] width 25 height 8
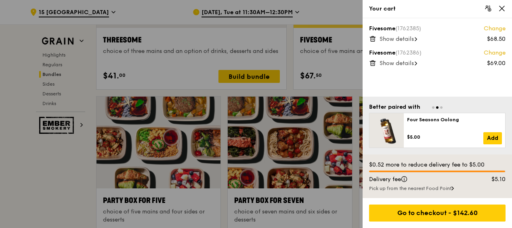
scroll to position [1576, 0]
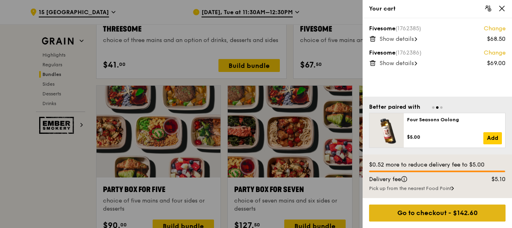
click at [447, 212] on div "Go to checkout - $142.60" at bounding box center [437, 212] width 137 height 17
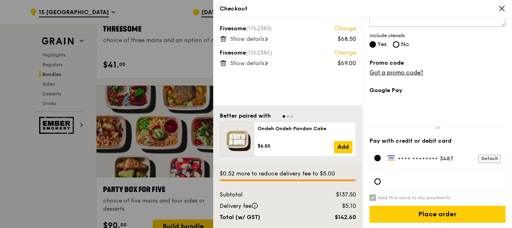
scroll to position [1616, 0]
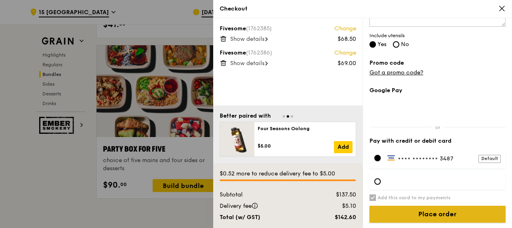
click at [436, 212] on input "Place order" at bounding box center [438, 214] width 136 height 17
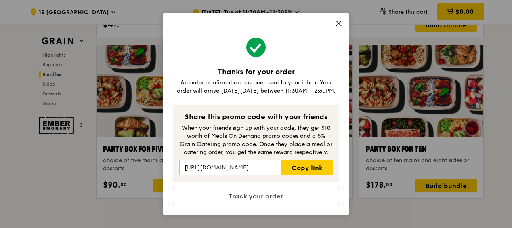
click at [339, 23] on icon at bounding box center [339, 23] width 5 height 5
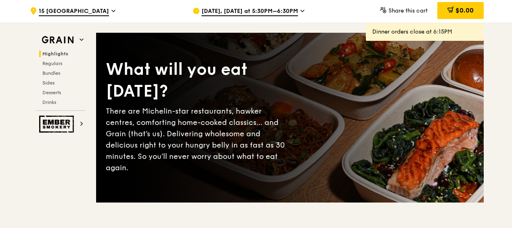
scroll to position [0, 0]
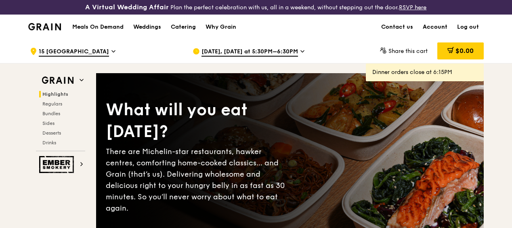
click at [437, 32] on link "Account" at bounding box center [435, 27] width 34 height 24
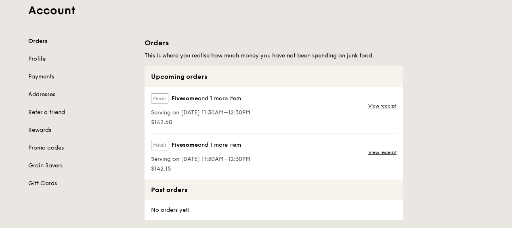
scroll to position [81, 0]
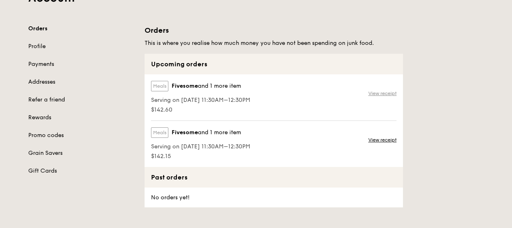
click at [389, 97] on link "View receipt" at bounding box center [382, 93] width 28 height 6
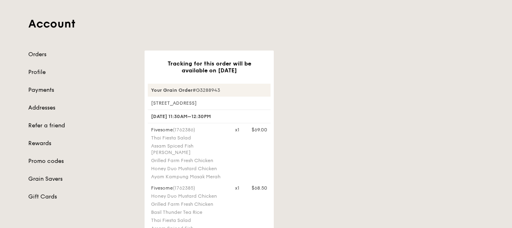
scroll to position [81, 0]
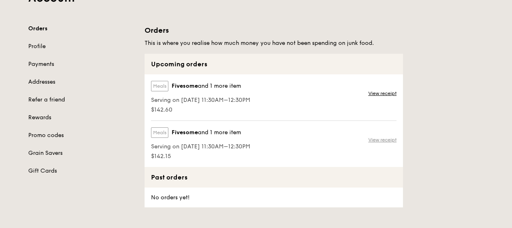
click at [387, 143] on link "View receipt" at bounding box center [382, 140] width 28 height 6
